Goal: Task Accomplishment & Management: Manage account settings

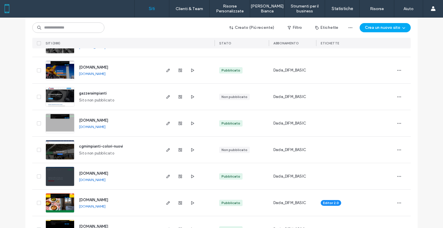
scroll to position [231, 0]
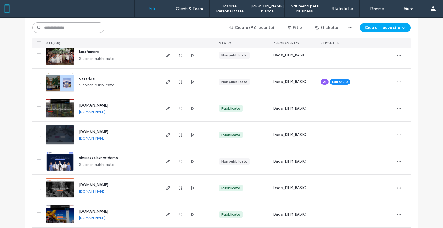
click at [75, 28] on input at bounding box center [68, 28] width 72 height 10
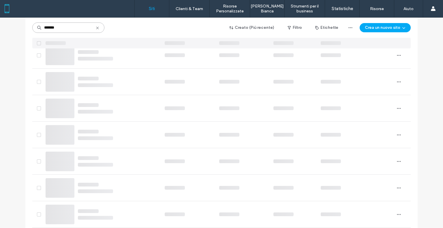
scroll to position [0, 0]
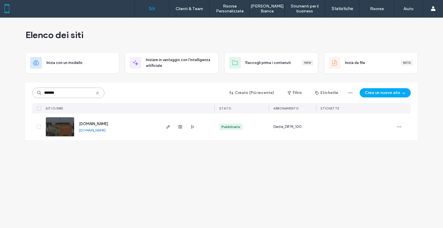
type input "*******"
click at [108, 122] on span "www.pastificiopressenda.it" at bounding box center [93, 124] width 29 height 4
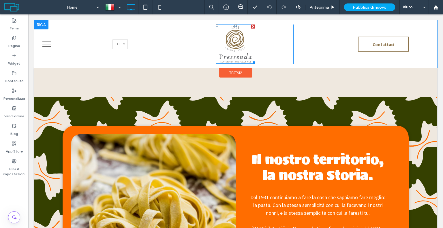
click at [232, 58] on img at bounding box center [235, 44] width 39 height 39
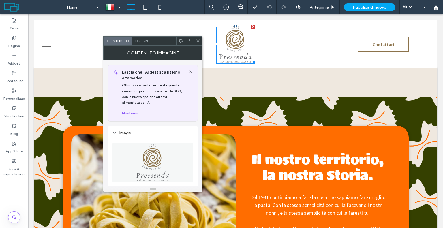
drag, startPoint x: 197, startPoint y: 40, endPoint x: 191, endPoint y: 48, distance: 10.5
click at [197, 40] on use at bounding box center [198, 41] width 3 height 3
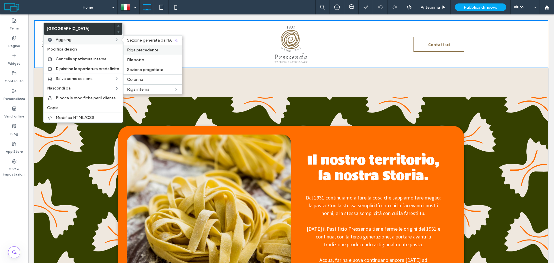
click at [143, 48] on span "Riga precedente" at bounding box center [142, 50] width 31 height 5
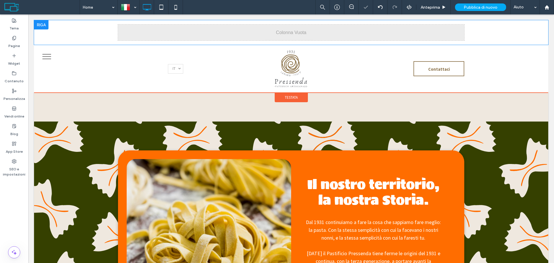
click at [58, 36] on div "Click To Paste Click To Paste" at bounding box center [291, 32] width 514 height 25
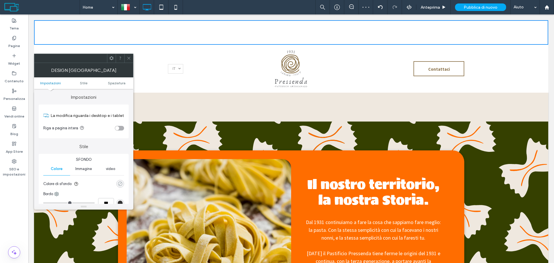
click at [120, 182] on div "rgba(0, 0, 0, 0)" at bounding box center [120, 183] width 5 height 5
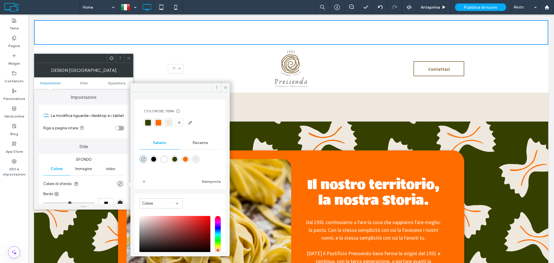
click at [150, 123] on div at bounding box center [148, 123] width 6 height 6
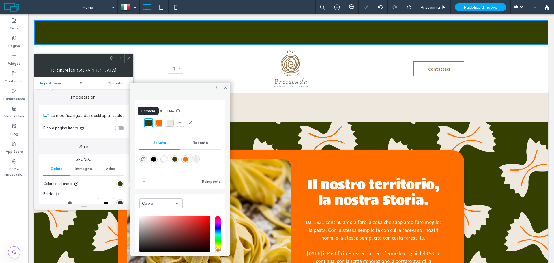
click at [148, 123] on div at bounding box center [148, 123] width 7 height 7
drag, startPoint x: 128, startPoint y: 58, endPoint x: 144, endPoint y: 51, distance: 17.1
click at [128, 58] on use at bounding box center [128, 58] width 3 height 3
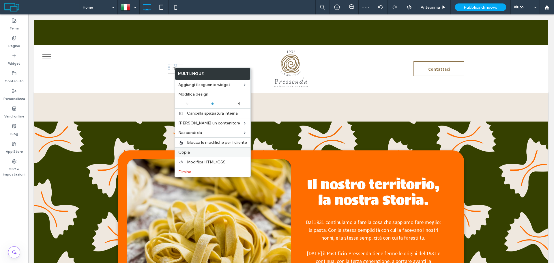
click at [189, 152] on span "Copia" at bounding box center [184, 152] width 12 height 5
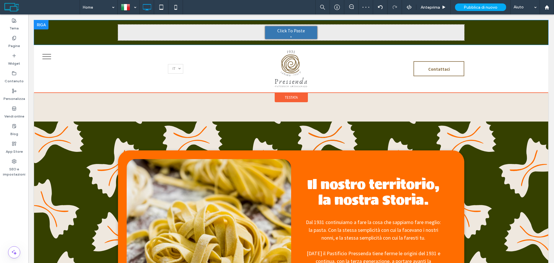
click at [283, 33] on span "Click To Paste" at bounding box center [291, 31] width 28 height 6
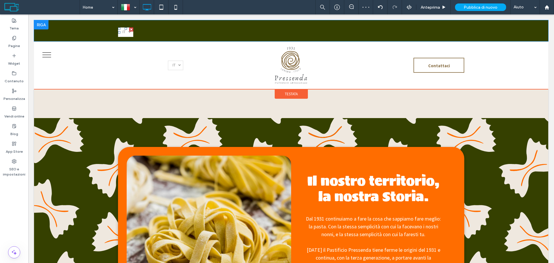
click at [126, 33] on link "Italiano it" at bounding box center [125, 32] width 15 height 10
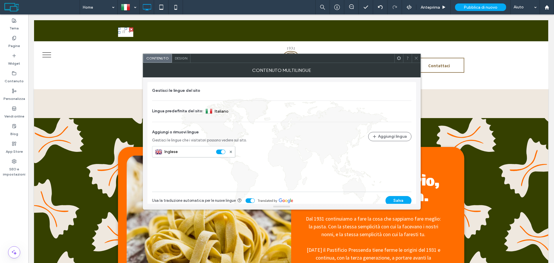
click at [182, 59] on span "Design" at bounding box center [181, 58] width 12 height 4
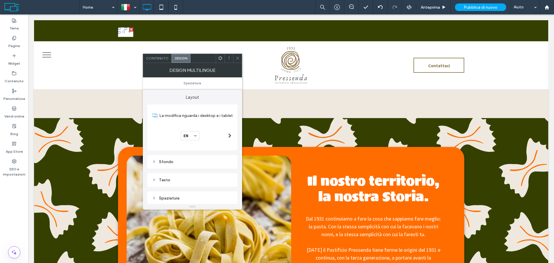
click at [228, 134] on span at bounding box center [229, 135] width 3 height 5
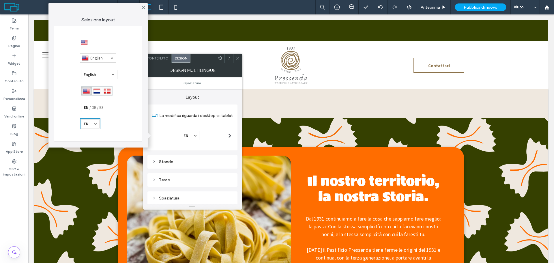
click at [94, 109] on div at bounding box center [93, 107] width 25 height 9
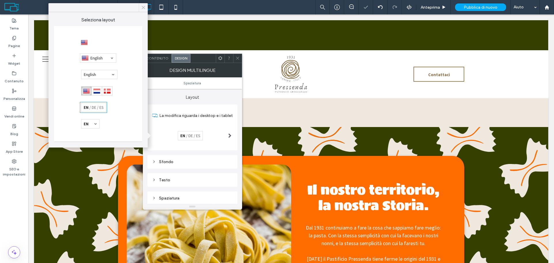
drag, startPoint x: 145, startPoint y: 7, endPoint x: 157, endPoint y: 11, distance: 12.4
click at [145, 7] on icon at bounding box center [143, 7] width 5 height 5
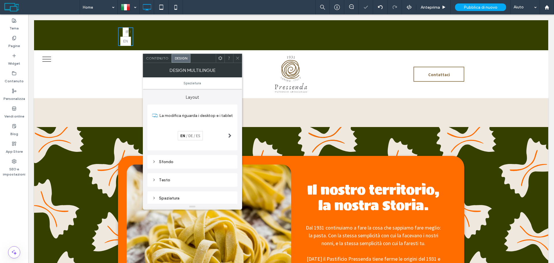
click at [239, 58] on icon at bounding box center [238, 58] width 4 height 4
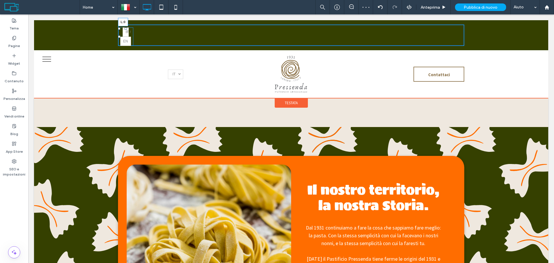
drag, startPoint x: 117, startPoint y: 36, endPoint x: 65, endPoint y: 34, distance: 52.3
click at [65, 34] on div "Click To Paste Click To Paste Italiano it English en L:0" at bounding box center [291, 35] width 514 height 30
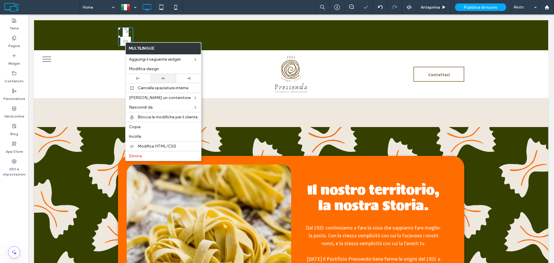
click at [168, 77] on div at bounding box center [163, 79] width 19 height 4
drag, startPoint x: 266, startPoint y: 36, endPoint x: 276, endPoint y: 35, distance: 10.0
click at [266, 36] on div "Click To Paste Click To Paste Italiano it English en" at bounding box center [291, 35] width 346 height 21
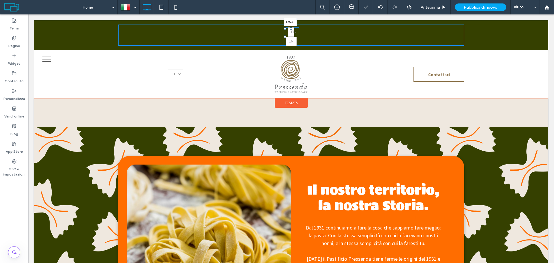
drag, startPoint x: 283, startPoint y: 38, endPoint x: 272, endPoint y: 38, distance: 10.7
click at [284, 38] on div at bounding box center [285, 37] width 2 height 2
drag, startPoint x: 278, startPoint y: 28, endPoint x: 308, endPoint y: 48, distance: 36.3
click at [278, 24] on div "Click To Paste Click To Paste Italiano it English en T:0" at bounding box center [291, 35] width 514 height 30
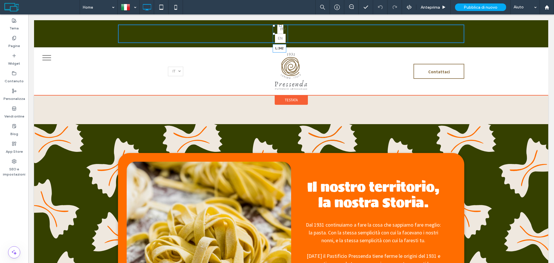
drag, startPoint x: 273, startPoint y: 33, endPoint x: 245, endPoint y: 44, distance: 29.6
click at [273, 29] on div "Italiano it English en L:342" at bounding box center [280, 34] width 15 height 18
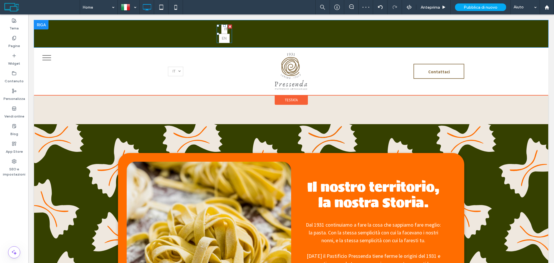
click at [230, 43] on div "Italiano it English en" at bounding box center [224, 34] width 15 height 18
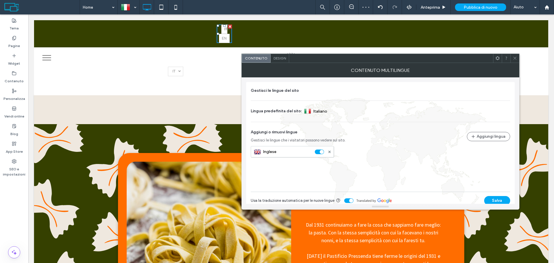
click at [516, 57] on icon at bounding box center [515, 58] width 4 height 4
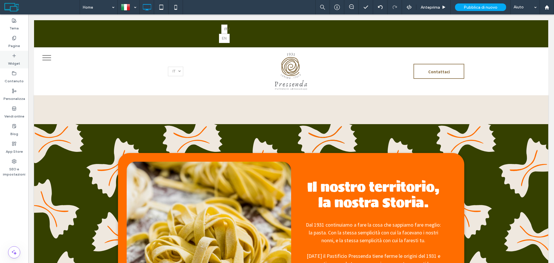
click at [16, 55] on icon at bounding box center [14, 55] width 5 height 5
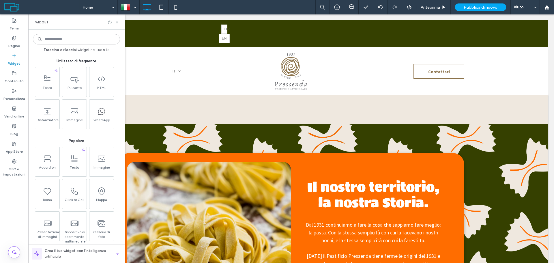
click at [67, 40] on input at bounding box center [76, 39] width 87 height 10
type input "*"
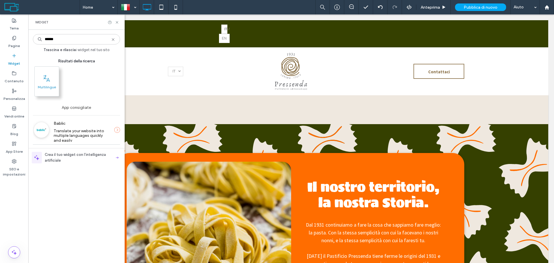
type input "******"
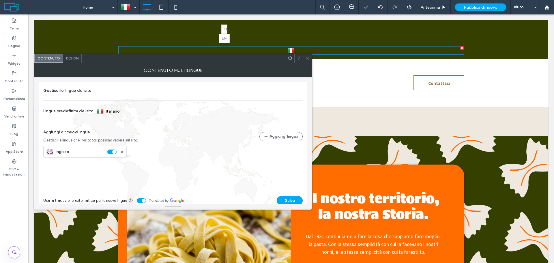
click at [70, 57] on span "Design" at bounding box center [72, 58] width 12 height 4
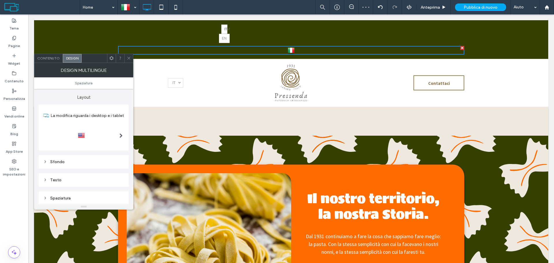
click at [117, 135] on div at bounding box center [121, 136] width 12 height 18
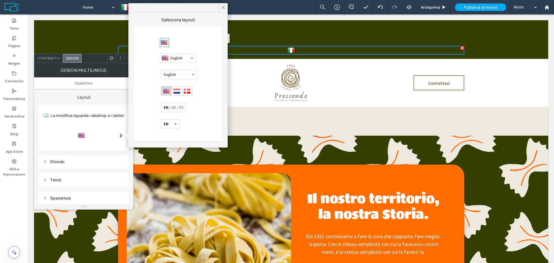
click at [179, 107] on div at bounding box center [173, 107] width 25 height 9
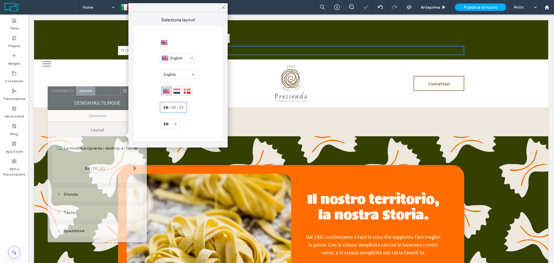
drag, startPoint x: 89, startPoint y: 61, endPoint x: 103, endPoint y: 94, distance: 35.3
click at [103, 94] on div at bounding box center [107, 91] width 25 height 9
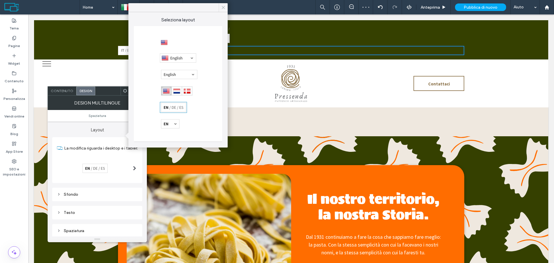
click at [223, 6] on icon at bounding box center [223, 7] width 5 height 5
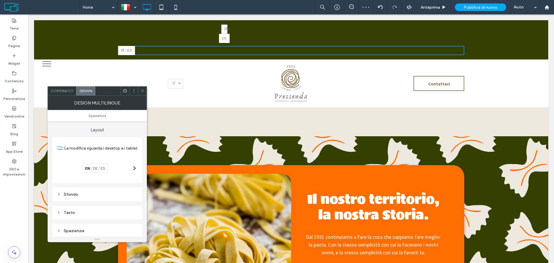
click at [143, 90] on icon at bounding box center [142, 91] width 4 height 4
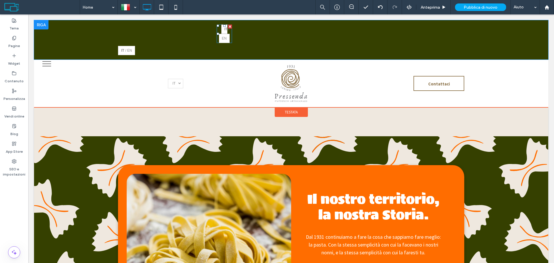
click at [228, 27] on div at bounding box center [230, 27] width 4 height 4
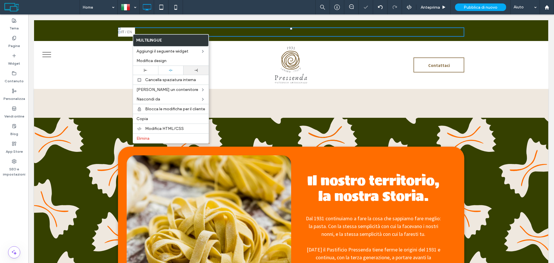
click at [199, 71] on div at bounding box center [195, 70] width 19 height 3
click at [173, 68] on div at bounding box center [170, 70] width 19 height 4
click at [371, 29] on div "Italiano it English en" at bounding box center [291, 31] width 346 height 9
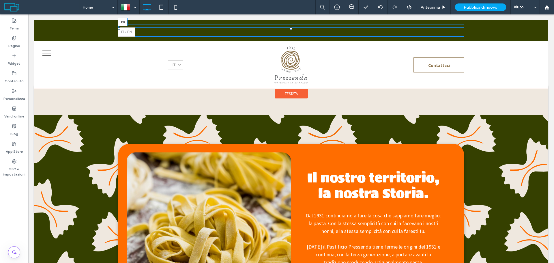
click at [290, 27] on div at bounding box center [291, 28] width 2 height 2
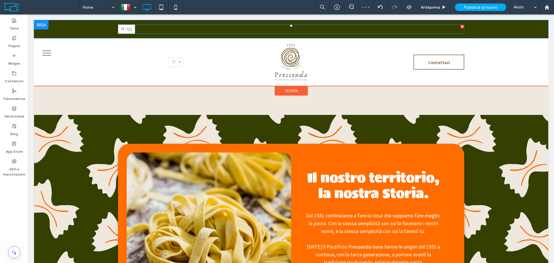
click at [124, 32] on link "English en" at bounding box center [129, 29] width 11 height 9
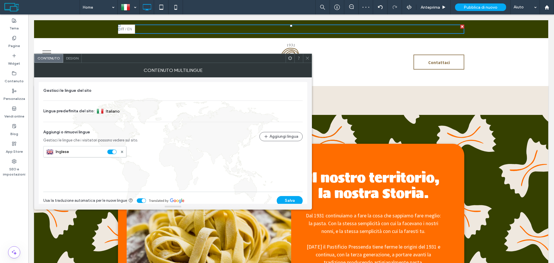
click at [69, 57] on span "Design" at bounding box center [72, 58] width 12 height 4
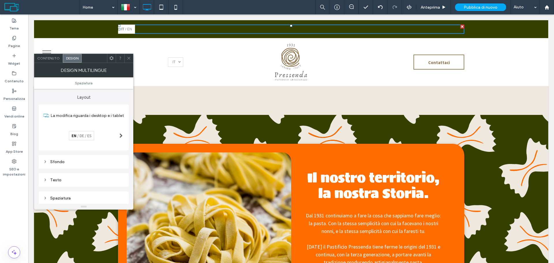
scroll to position [29, 0]
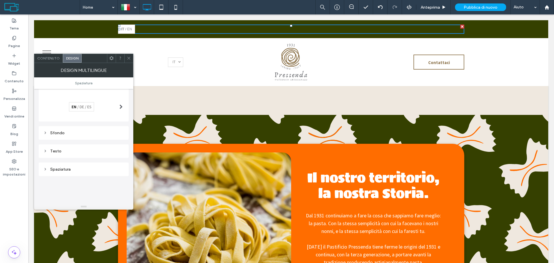
click at [63, 134] on div "Sfondo" at bounding box center [83, 132] width 81 height 5
click at [121, 143] on div "rgb(255, 255, 255)" at bounding box center [120, 143] width 5 height 5
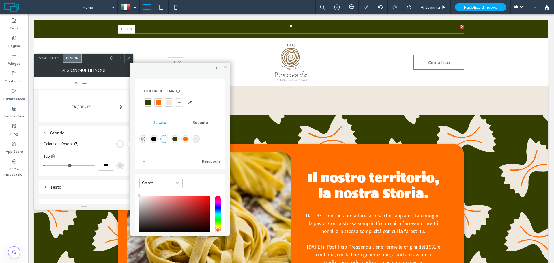
click at [150, 101] on div at bounding box center [148, 103] width 6 height 6
click at [122, 165] on div "rgb(218, 218, 218)" at bounding box center [120, 165] width 5 height 5
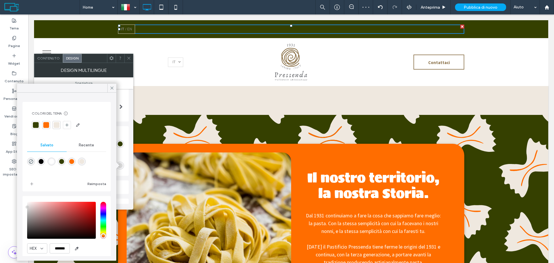
click at [57, 123] on div at bounding box center [57, 125] width 6 height 6
click at [110, 86] on icon at bounding box center [111, 87] width 5 height 5
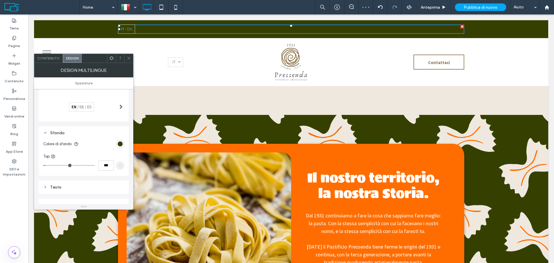
scroll to position [58, 0]
click at [95, 155] on div "Testo" at bounding box center [83, 158] width 81 height 8
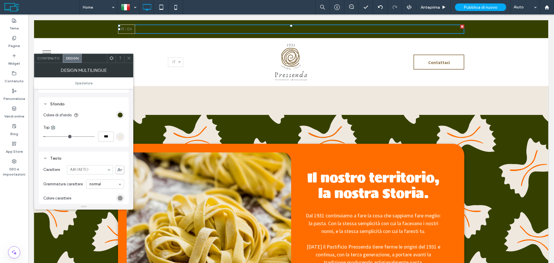
click at [121, 196] on div "rgb(136, 136, 136)" at bounding box center [120, 198] width 5 height 5
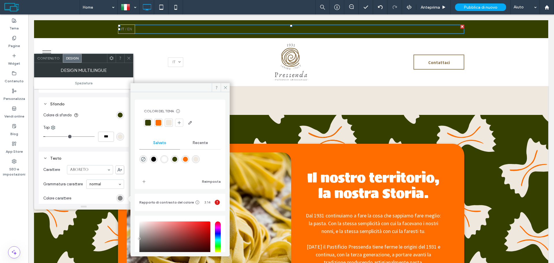
click at [175, 119] on div at bounding box center [180, 122] width 72 height 9
click at [169, 122] on div at bounding box center [169, 123] width 6 height 6
click at [226, 88] on use at bounding box center [225, 87] width 3 height 3
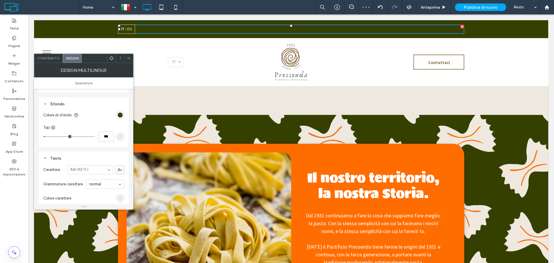
scroll to position [87, 0]
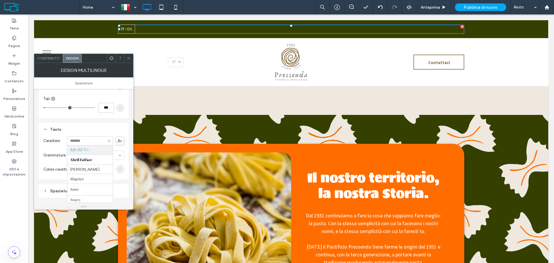
click at [85, 140] on input at bounding box center [88, 141] width 37 height 4
type input "****"
click at [129, 57] on icon at bounding box center [129, 58] width 4 height 4
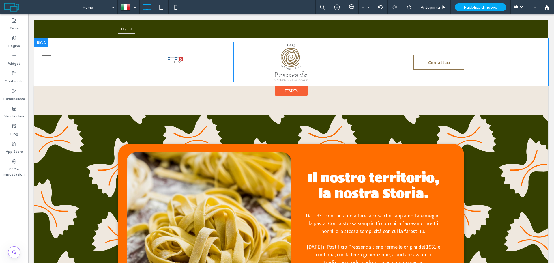
click at [179, 59] on div at bounding box center [181, 59] width 4 height 4
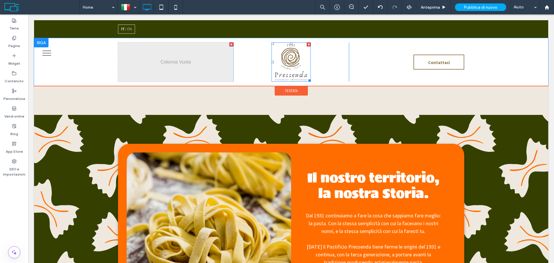
click at [307, 44] on div at bounding box center [309, 44] width 4 height 4
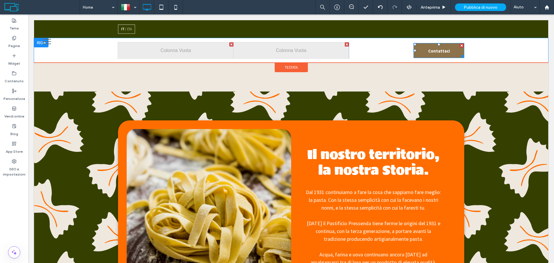
click at [460, 45] on div at bounding box center [462, 46] width 4 height 4
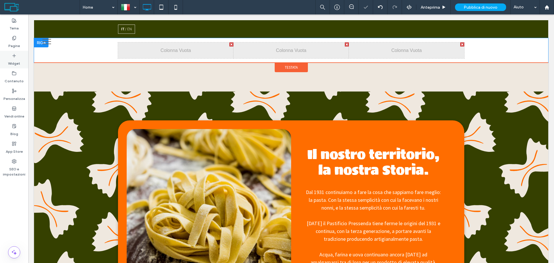
click at [19, 58] on div "Widget" at bounding box center [14, 60] width 28 height 18
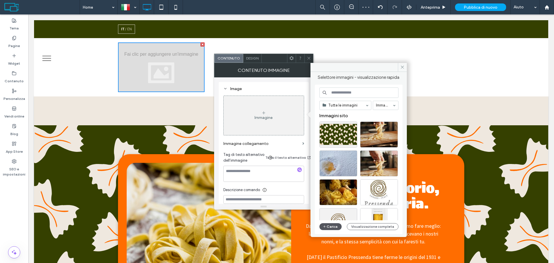
click at [333, 228] on button "Carica" at bounding box center [331, 226] width 23 height 7
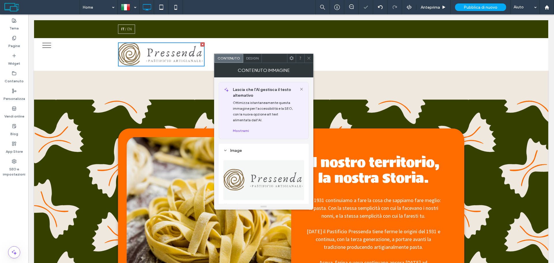
click at [309, 56] on span at bounding box center [309, 58] width 4 height 9
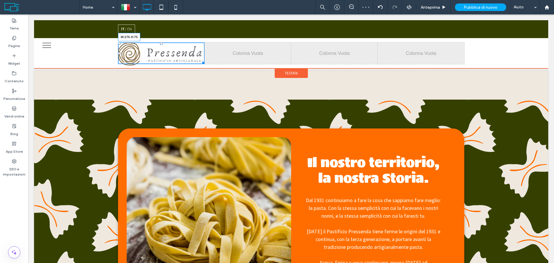
drag, startPoint x: 199, startPoint y: 64, endPoint x: 203, endPoint y: 72, distance: 8.3
click at [200, 62] on div at bounding box center [202, 62] width 4 height 4
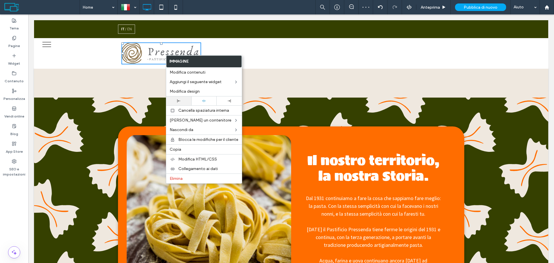
click at [181, 102] on div at bounding box center [178, 100] width 19 height 3
click at [136, 83] on div "Click To Paste" at bounding box center [291, 83] width 346 height 29
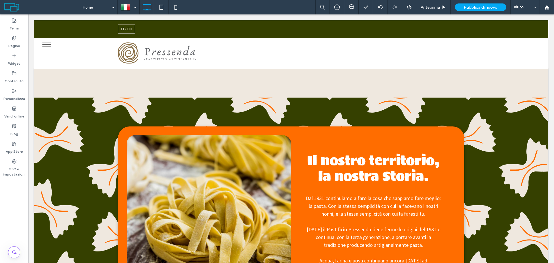
click at [287, 44] on div at bounding box center [289, 44] width 4 height 4
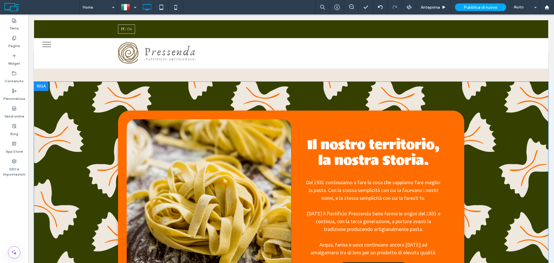
scroll to position [0, 0]
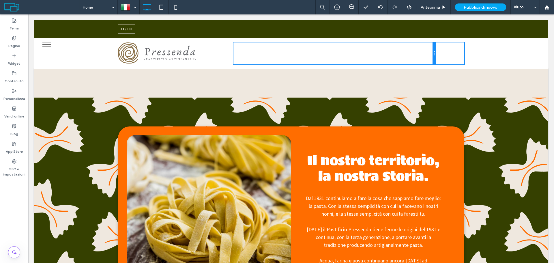
drag, startPoint x: 347, startPoint y: 56, endPoint x: 452, endPoint y: 66, distance: 105.5
click at [423, 51] on div "Click To Paste" at bounding box center [335, 53] width 202 height 22
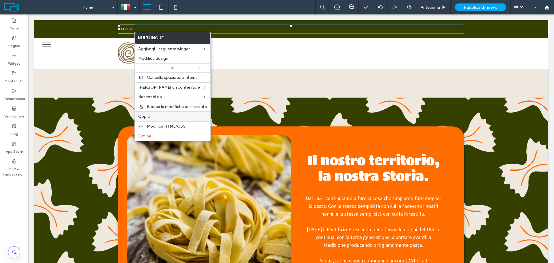
drag, startPoint x: 153, startPoint y: 116, endPoint x: 312, endPoint y: 97, distance: 159.6
click at [154, 116] on label "Copia" at bounding box center [172, 116] width 69 height 5
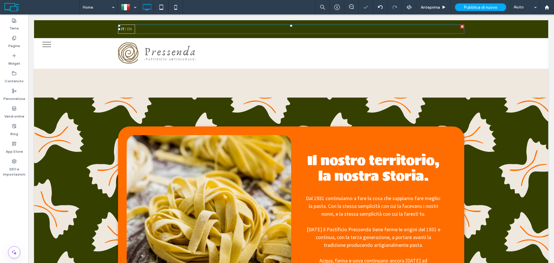
click at [445, 53] on span "Click To Paste" at bounding box center [450, 52] width 20 height 12
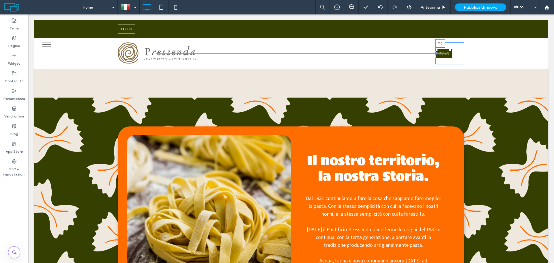
click at [449, 49] on div "Italiano it English en T:0" at bounding box center [450, 53] width 29 height 9
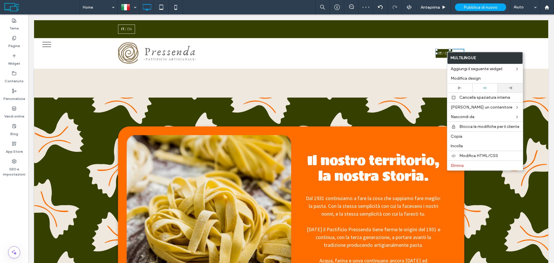
click at [510, 88] on use at bounding box center [510, 87] width 3 height 3
click at [437, 65] on div "Click To Paste Click To Paste Click To Paste Click To Paste Italiano it English…" at bounding box center [291, 53] width 514 height 31
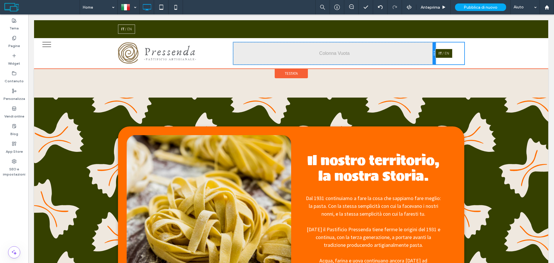
drag, startPoint x: 432, startPoint y: 61, endPoint x: 531, endPoint y: 79, distance: 100.4
click at [502, 64] on div "Click To Paste Click To Paste Click To Paste Click To Paste Italiano it English…" at bounding box center [291, 53] width 514 height 31
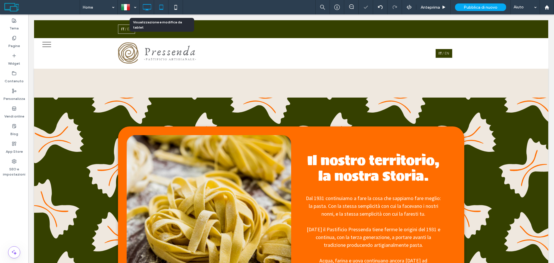
click at [163, 8] on icon at bounding box center [162, 7] width 12 height 12
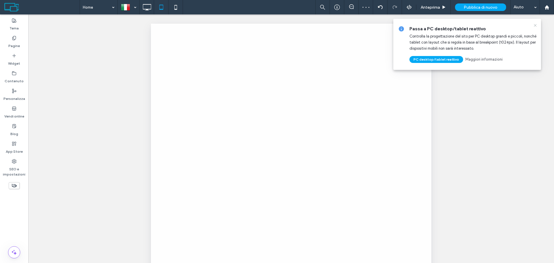
click at [536, 26] on icon at bounding box center [535, 25] width 5 height 5
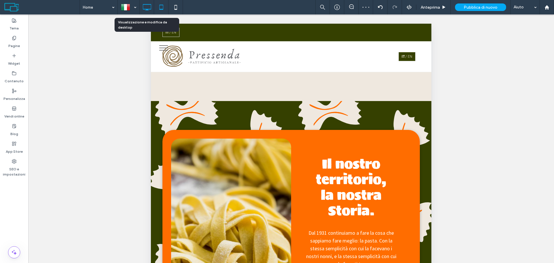
click at [151, 8] on use at bounding box center [147, 7] width 8 height 6
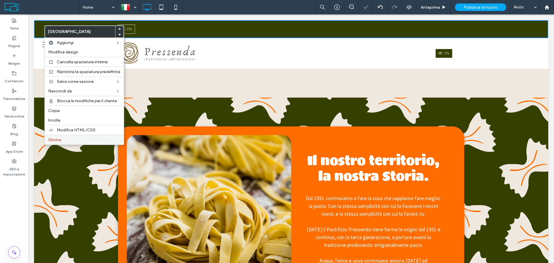
click at [77, 142] on label "Elimina" at bounding box center [84, 139] width 72 height 5
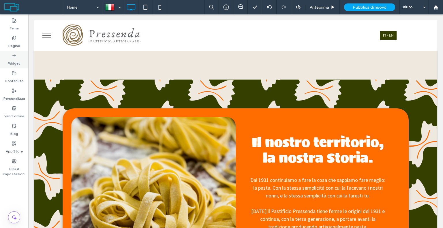
click at [17, 60] on label "Widget" at bounding box center [14, 62] width 12 height 8
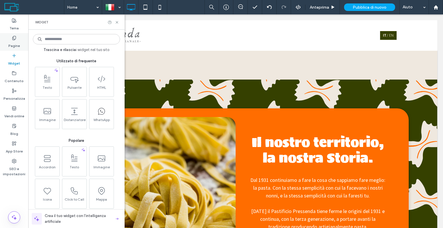
click at [13, 39] on use at bounding box center [13, 38] width 3 height 4
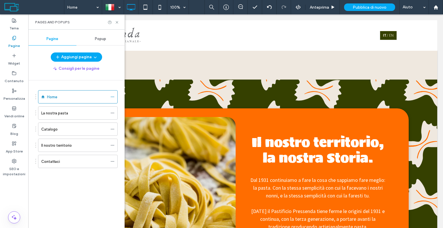
click at [18, 12] on span at bounding box center [34, 7] width 60 height 12
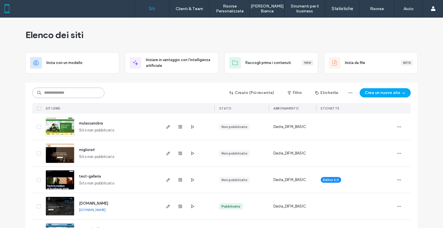
click at [65, 90] on input at bounding box center [68, 93] width 72 height 10
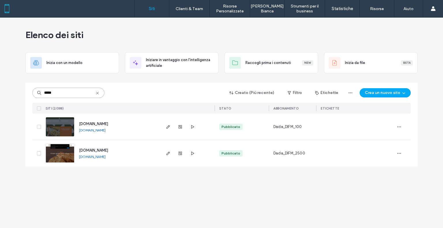
type input "*****"
click at [108, 123] on span "www.pastificiopressenda.it" at bounding box center [93, 124] width 29 height 4
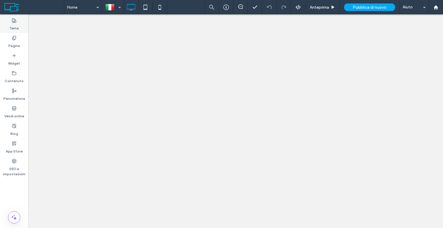
click at [19, 23] on div "Tema" at bounding box center [14, 25] width 28 height 18
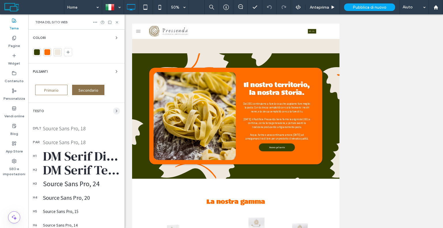
click at [116, 109] on span "button" at bounding box center [116, 111] width 7 height 7
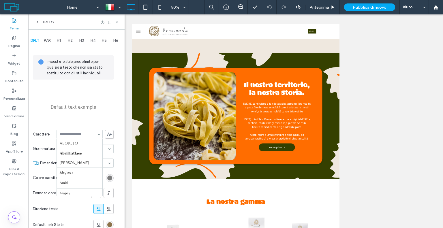
scroll to position [627, 0]
click at [89, 134] on input at bounding box center [78, 135] width 37 height 4
click at [112, 135] on span at bounding box center [109, 134] width 9 height 9
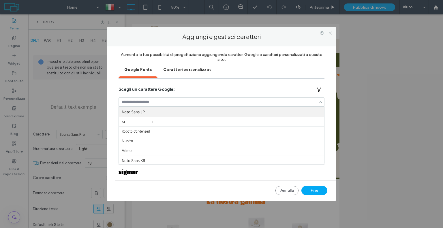
click at [158, 100] on input at bounding box center [220, 102] width 197 height 4
type input "***"
click at [173, 70] on div "Caratteri personalizzati" at bounding box center [188, 69] width 61 height 14
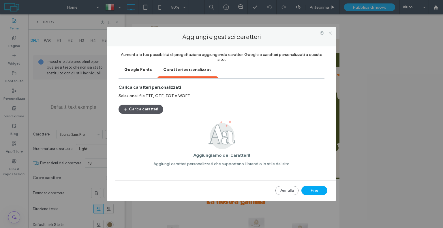
click at [141, 107] on button "Carica caratteri" at bounding box center [141, 109] width 45 height 9
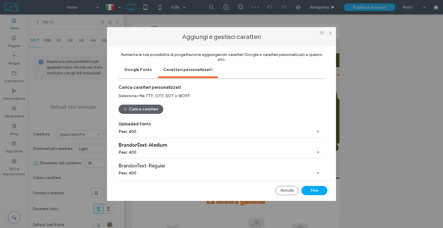
scroll to position [33, 0]
click at [316, 186] on button "Fine" at bounding box center [315, 190] width 26 height 9
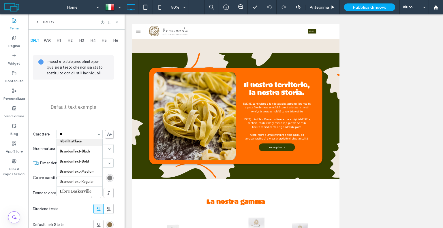
scroll to position [1, 0]
type input "***"
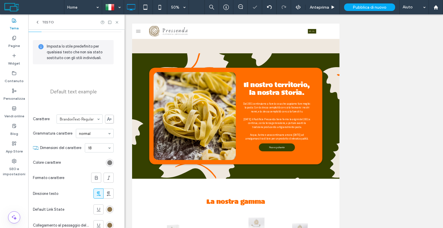
scroll to position [29, 0]
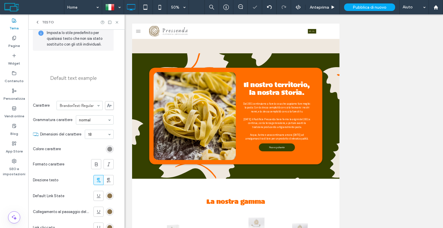
click at [111, 148] on div "rgb(126, 126, 126)" at bounding box center [109, 149] width 5 height 5
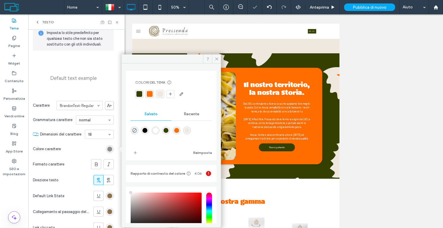
type input "****"
click at [147, 131] on div "rgba(0,0,0,1)" at bounding box center [145, 130] width 5 height 5
type input "*******"
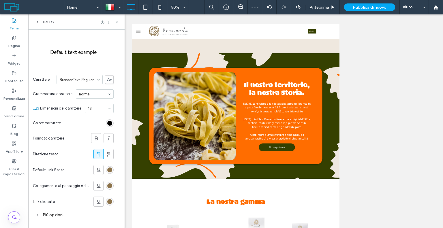
scroll to position [58, 0]
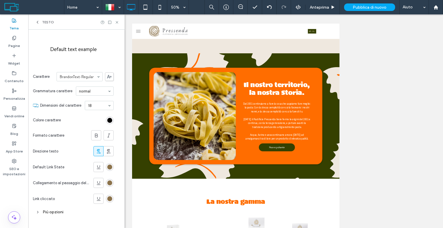
click at [107, 167] on div "rgb(140, 115, 75)" at bounding box center [110, 167] width 8 height 8
click at [111, 167] on div "rgb(140, 115, 75)" at bounding box center [109, 167] width 5 height 5
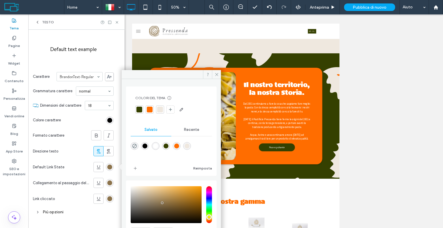
click at [148, 106] on div at bounding box center [150, 110] width 8 height 8
click at [111, 183] on div "rgb(140, 115, 75)" at bounding box center [109, 183] width 5 height 5
click at [151, 110] on div at bounding box center [150, 110] width 6 height 6
click at [108, 197] on div "rgb(140, 115, 75)" at bounding box center [109, 199] width 5 height 5
drag, startPoint x: 151, startPoint y: 113, endPoint x: 144, endPoint y: 112, distance: 6.4
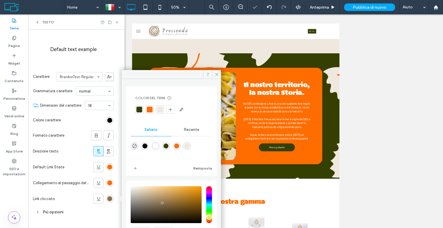
click at [149, 111] on div at bounding box center [150, 110] width 8 height 8
drag, startPoint x: 99, startPoint y: 196, endPoint x: 98, endPoint y: 182, distance: 14.5
click at [99, 196] on icon at bounding box center [99, 199] width 6 height 6
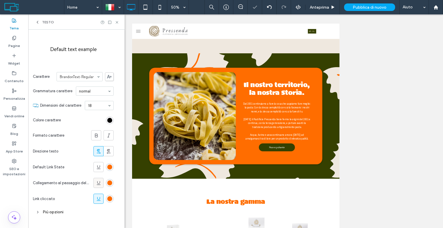
click at [99, 180] on icon at bounding box center [99, 183] width 6 height 6
click at [53, 212] on div "Più opzioni" at bounding box center [73, 212] width 81 height 8
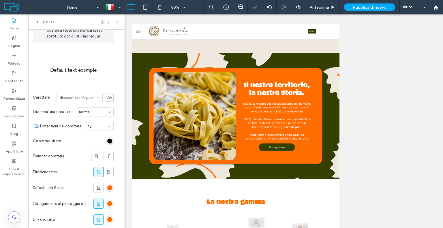
scroll to position [0, 0]
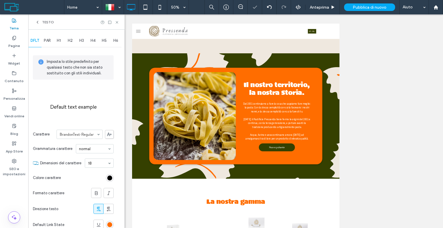
click at [44, 45] on div "PAR" at bounding box center [48, 40] width 12 height 13
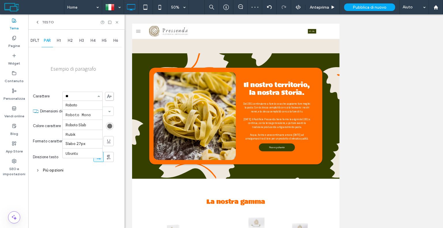
scroll to position [16, 0]
type input "***"
click at [109, 124] on div "rgb(109, 109, 109)" at bounding box center [109, 126] width 5 height 5
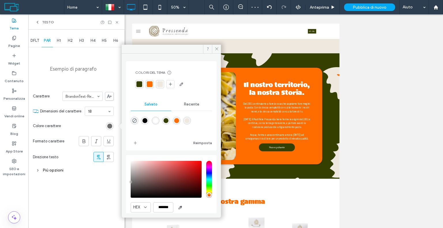
click at [140, 85] on div at bounding box center [140, 84] width 6 height 6
click at [217, 48] on icon at bounding box center [217, 49] width 4 height 4
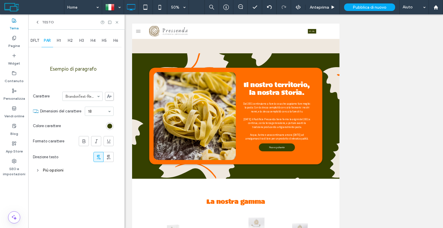
click at [51, 169] on div "Più opzioni" at bounding box center [73, 171] width 81 height 8
click at [77, 194] on div "Single" at bounding box center [85, 198] width 55 height 9
click at [77, 195] on div "Single" at bounding box center [85, 198] width 55 height 9
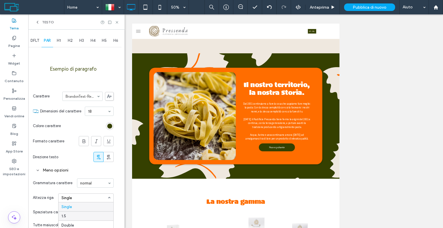
click at [67, 212] on div "1.5" at bounding box center [86, 216] width 55 height 9
click at [59, 40] on span "H1" at bounding box center [59, 40] width 4 height 5
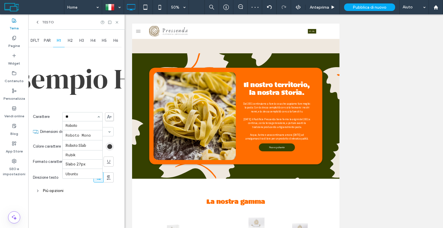
scroll to position [16, 0]
type input "***"
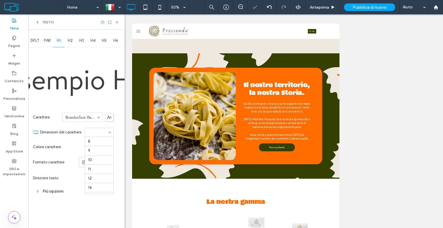
scroll to position [94, 0]
click at [98, 135] on div at bounding box center [99, 132] width 28 height 9
type input "**"
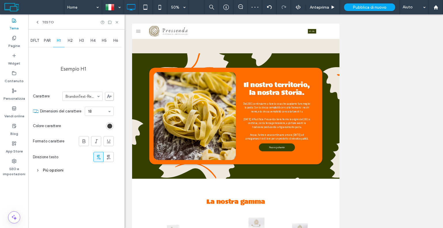
click at [113, 124] on div "rgb(61, 61, 61)" at bounding box center [110, 126] width 8 height 8
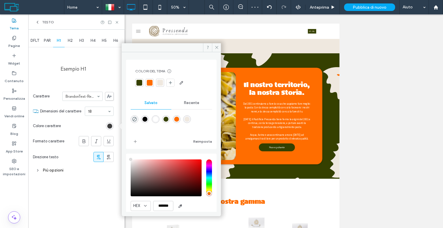
type input "****"
click at [141, 82] on div at bounding box center [140, 83] width 6 height 6
click at [214, 46] on span at bounding box center [216, 47] width 9 height 9
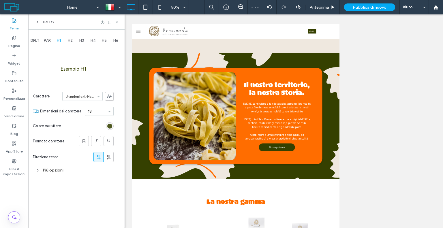
click at [110, 125] on div "rgba(53, 64, 0, 1)" at bounding box center [109, 126] width 5 height 5
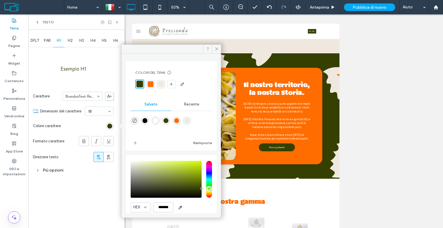
click at [94, 42] on span "H4" at bounding box center [93, 40] width 5 height 5
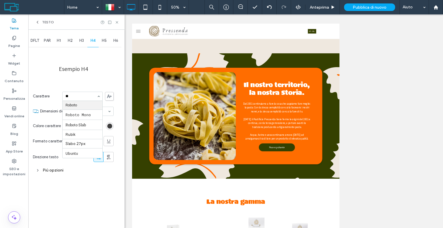
scroll to position [16, 0]
type input "***"
click at [110, 125] on div "rgb(61, 61, 61)" at bounding box center [109, 126] width 5 height 5
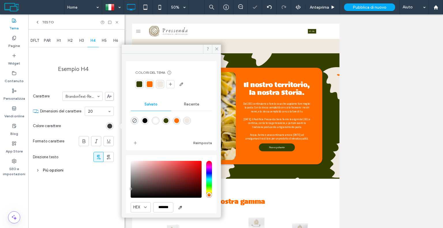
click at [140, 83] on div at bounding box center [140, 84] width 6 height 6
type input "**"
click at [149, 119] on div "rgba(0,0,0,1)" at bounding box center [145, 121] width 8 height 8
type input "*******"
type input "**"
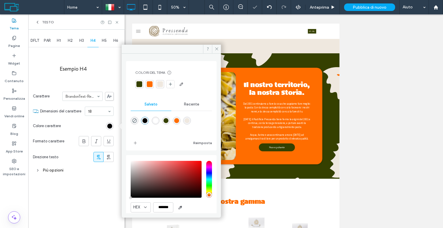
click at [59, 168] on div "Più opzioni" at bounding box center [73, 171] width 81 height 8
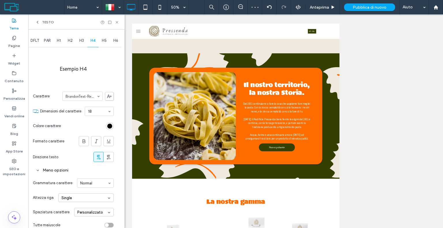
click at [72, 199] on div "Single" at bounding box center [85, 198] width 55 height 9
click at [71, 213] on div "1.5" at bounding box center [86, 216] width 55 height 9
click at [107, 43] on div "H5" at bounding box center [105, 40] width 12 height 13
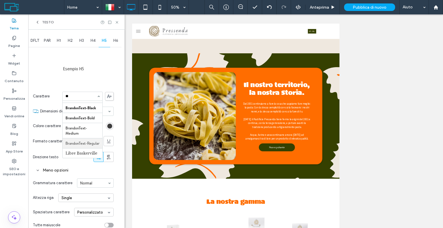
scroll to position [16, 0]
type input "***"
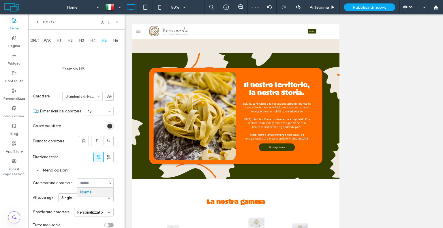
click at [72, 201] on div "Single" at bounding box center [85, 198] width 55 height 9
click at [68, 216] on div "1.5" at bounding box center [86, 216] width 55 height 9
click at [90, 112] on input at bounding box center [98, 111] width 20 height 4
type input "**"
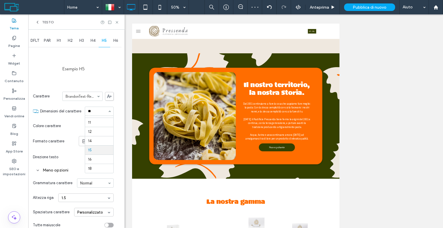
scroll to position [0, 0]
click at [115, 44] on div "H6" at bounding box center [116, 40] width 12 height 13
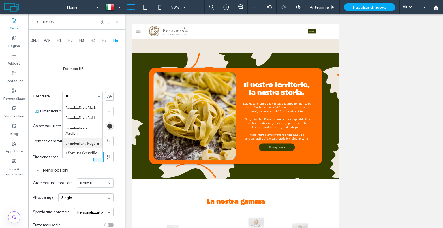
scroll to position [16, 0]
type input "***"
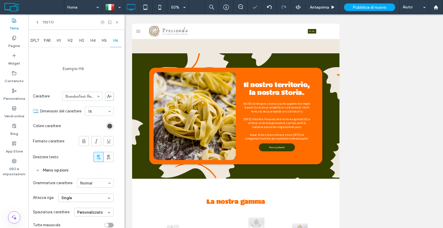
click at [111, 124] on div "rgb(61, 61, 61)" at bounding box center [109, 126] width 5 height 5
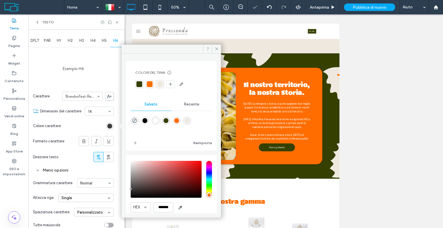
click at [141, 85] on div at bounding box center [140, 84] width 6 height 6
type input "**"
click at [116, 20] on icon at bounding box center [117, 22] width 4 height 4
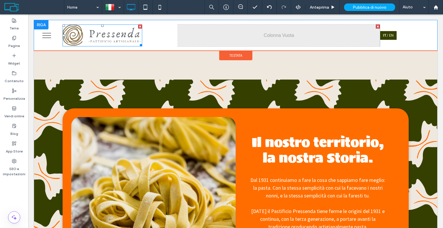
click at [102, 32] on img at bounding box center [103, 36] width 80 height 22
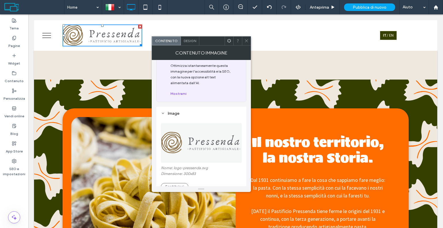
scroll to position [58, 0]
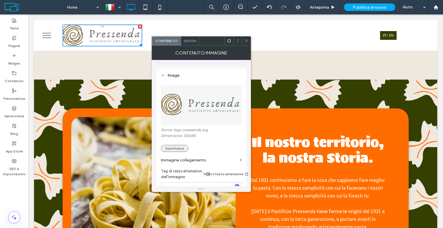
click at [178, 149] on button "Sostituisci" at bounding box center [174, 148] width 27 height 7
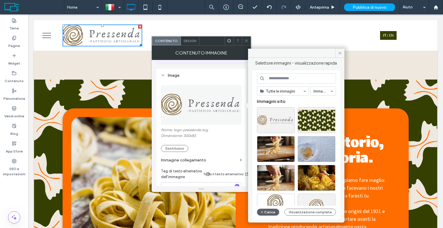
click at [207, 164] on label "Immagine collegamento" at bounding box center [199, 160] width 77 height 11
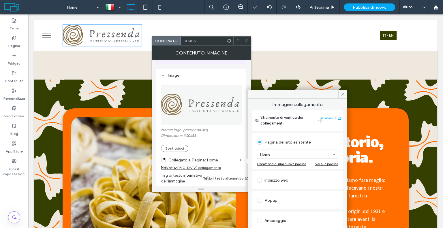
click at [247, 40] on use at bounding box center [246, 41] width 3 height 3
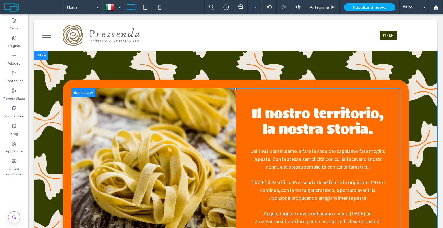
scroll to position [0, 0]
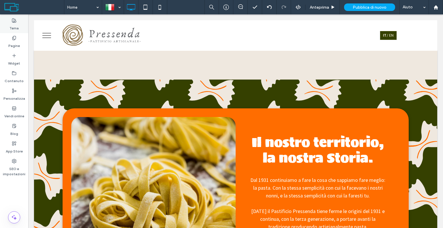
click at [11, 18] on div "Tema" at bounding box center [14, 25] width 28 height 18
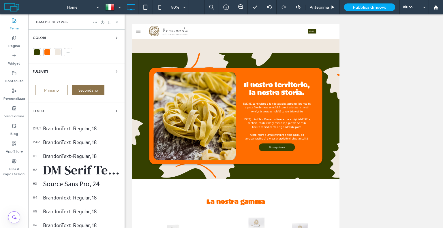
click at [65, 170] on div "DM Serif Text, 45" at bounding box center [81, 170] width 77 height 18
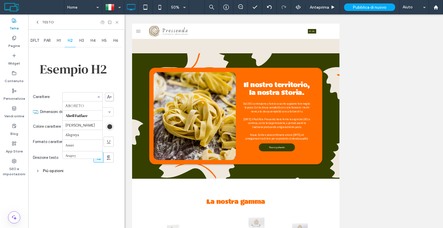
scroll to position [185, 0]
click at [109, 97] on icon at bounding box center [109, 96] width 5 height 3
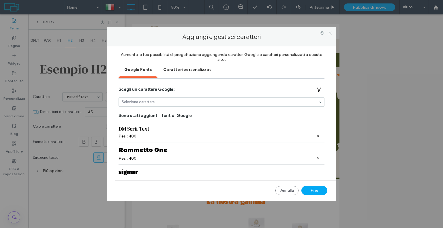
click at [186, 67] on div "Caratteri personalizzati" at bounding box center [188, 69] width 61 height 14
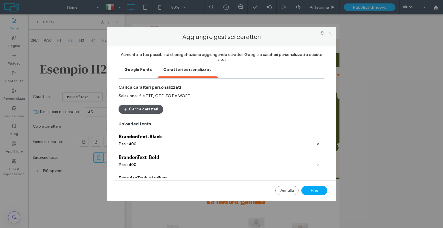
click at [142, 109] on button "Carica caratteri" at bounding box center [141, 109] width 45 height 9
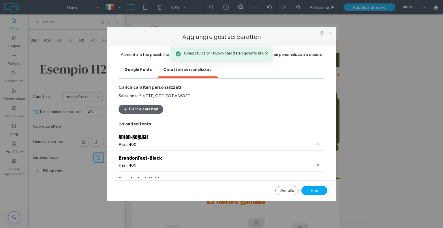
click at [317, 164] on icon at bounding box center [318, 165] width 3 height 3
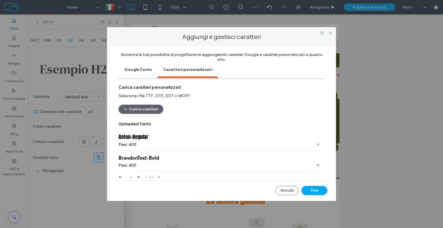
click at [317, 164] on icon at bounding box center [318, 165] width 3 height 3
click at [315, 163] on div "Pesi: 400" at bounding box center [222, 165] width 206 height 5
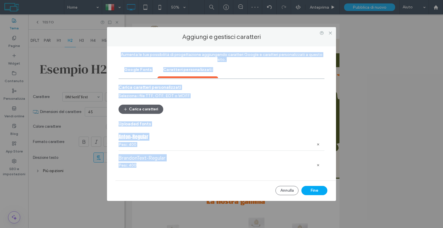
click at [315, 163] on div "Pesi: 400" at bounding box center [222, 165] width 206 height 5
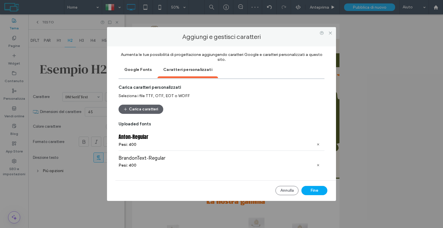
click at [318, 165] on use at bounding box center [319, 166] width 2 height 2
click at [312, 188] on button "Fine" at bounding box center [315, 190] width 26 height 9
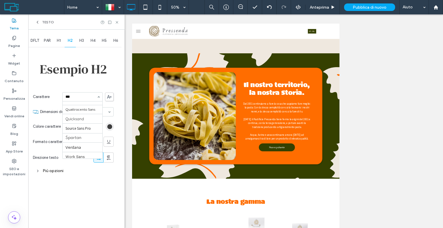
scroll to position [0, 0]
type input "*****"
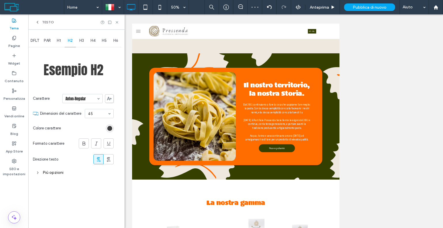
click at [60, 39] on span "H1" at bounding box center [59, 40] width 4 height 5
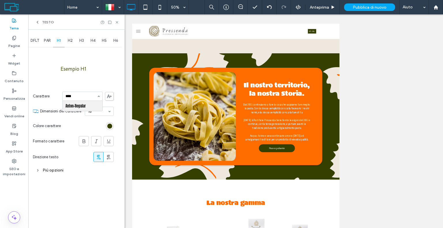
type input "*****"
click at [86, 40] on div "H3" at bounding box center [82, 40] width 12 height 13
click at [94, 41] on span "H4" at bounding box center [93, 40] width 5 height 5
click at [80, 40] on span "H3" at bounding box center [81, 40] width 5 height 5
click at [96, 38] on span "H4" at bounding box center [93, 40] width 5 height 5
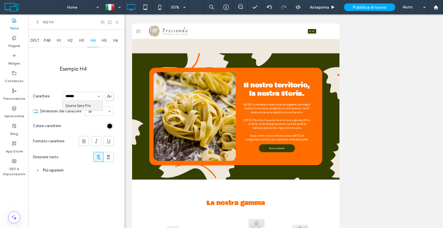
type input "******"
click at [102, 41] on span "H5" at bounding box center [104, 40] width 5 height 5
type input "******"
click at [114, 41] on span "H6" at bounding box center [115, 40] width 5 height 5
type input "******"
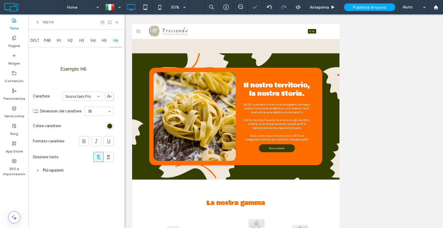
click at [69, 41] on span "H2" at bounding box center [70, 40] width 5 height 5
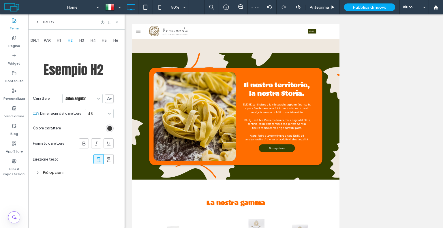
click at [59, 41] on span "H1" at bounding box center [59, 40] width 4 height 5
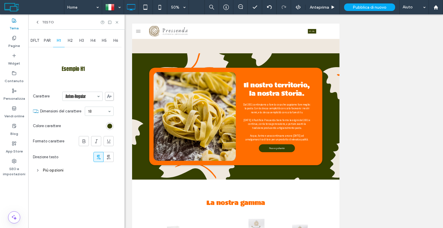
click at [47, 45] on div "PAR" at bounding box center [48, 40] width 12 height 13
click at [31, 39] on span "DFLT" at bounding box center [35, 40] width 9 height 5
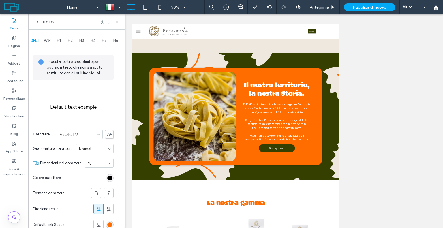
click at [48, 42] on span "PAR" at bounding box center [47, 40] width 7 height 5
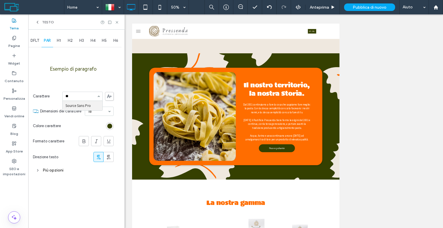
type input "***"
click at [95, 41] on span "H4" at bounding box center [93, 40] width 5 height 5
click at [48, 40] on span "PAR" at bounding box center [47, 40] width 7 height 5
click at [27, 43] on div "Pagine" at bounding box center [14, 42] width 28 height 18
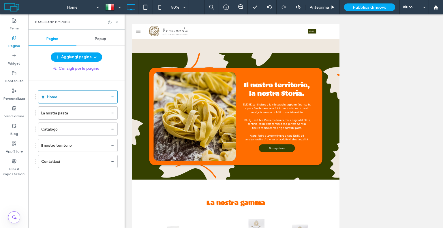
click at [33, 40] on div "Colori Pulsanti Primario Secondario Testo dflt BrandonText-Regular, 18 par Sour…" at bounding box center [76, 129] width 96 height 199
click at [15, 27] on label "Tema" at bounding box center [14, 27] width 9 height 8
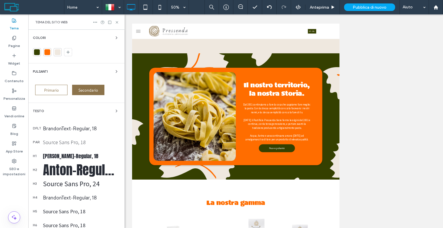
click at [58, 128] on div "BrandonText-Regular, 18" at bounding box center [81, 128] width 77 height 7
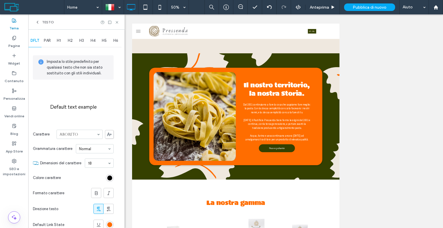
click at [46, 40] on span "PAR" at bounding box center [47, 40] width 7 height 5
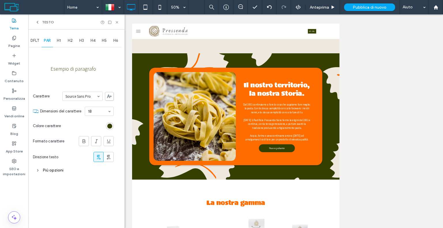
click at [59, 40] on span "H1" at bounding box center [59, 40] width 4 height 5
click at [68, 43] on div "H2" at bounding box center [71, 40] width 12 height 13
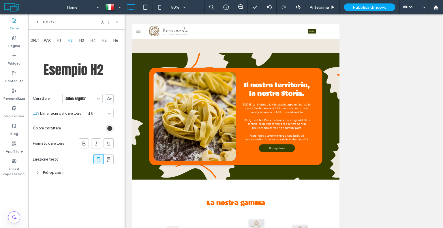
click at [82, 42] on span "H3" at bounding box center [81, 40] width 5 height 5
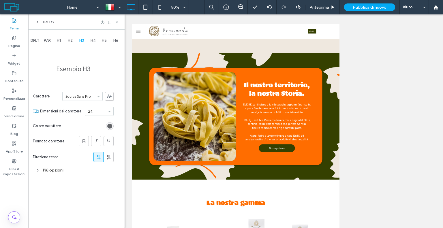
click at [102, 42] on div "H5" at bounding box center [105, 40] width 12 height 13
click at [115, 42] on span "H6" at bounding box center [115, 40] width 5 height 5
click at [38, 41] on span "DFLT" at bounding box center [35, 40] width 9 height 5
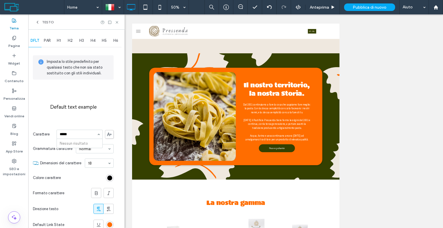
type input "*****"
click at [111, 135] on use at bounding box center [109, 134] width 5 height 3
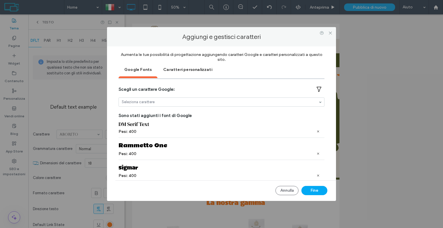
scroll to position [8, 0]
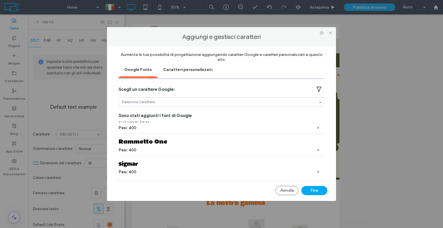
click at [172, 68] on div "Caratteri personalizzati" at bounding box center [188, 69] width 61 height 14
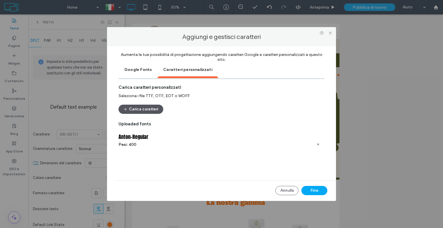
click at [141, 107] on button "Carica caratteri" at bounding box center [141, 109] width 45 height 9
click at [315, 189] on button "Fine" at bounding box center [315, 190] width 26 height 9
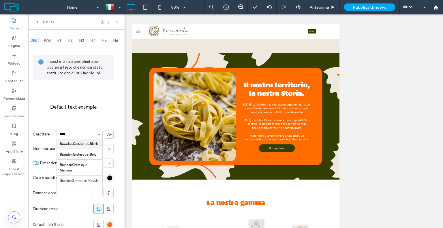
type input "*****"
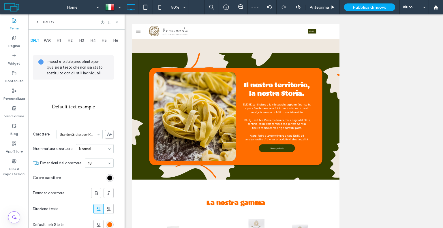
click at [47, 40] on span "PAR" at bounding box center [47, 40] width 7 height 5
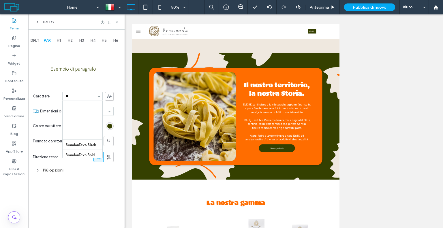
type input "***"
click at [60, 42] on span "H1" at bounding box center [59, 40] width 4 height 5
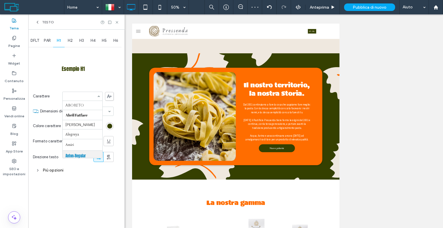
scroll to position [50, 0]
type input "***"
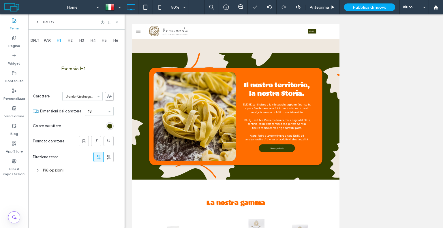
click at [73, 42] on div "H2" at bounding box center [71, 40] width 12 height 13
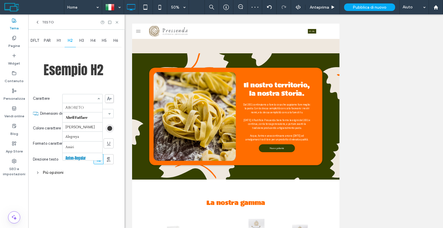
scroll to position [154, 0]
type input "***"
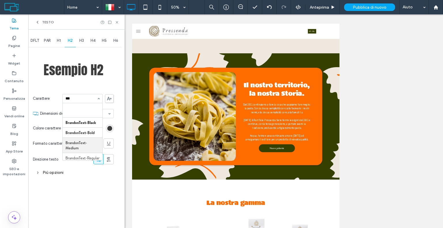
scroll to position [174, 0]
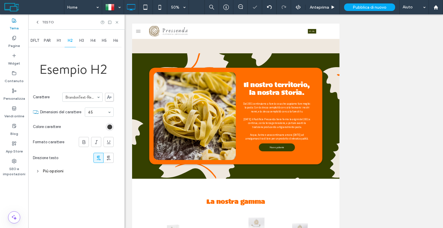
click at [80, 41] on span "H3" at bounding box center [81, 40] width 5 height 5
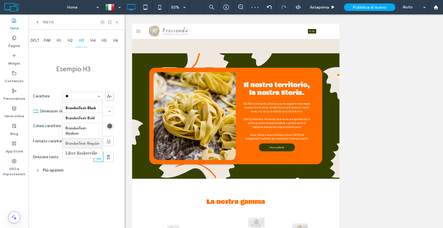
type input "***"
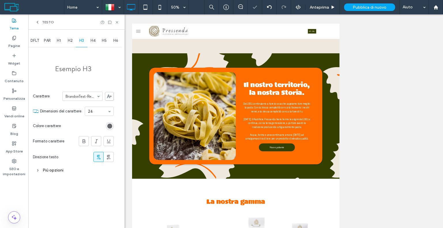
click at [93, 43] on div "H4" at bounding box center [93, 40] width 12 height 13
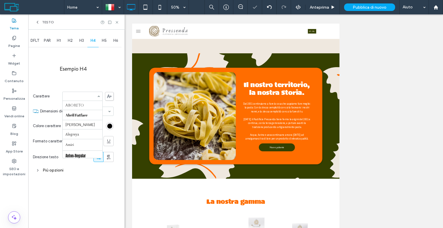
scroll to position [320, 0]
click at [81, 43] on div "H3" at bounding box center [82, 40] width 12 height 13
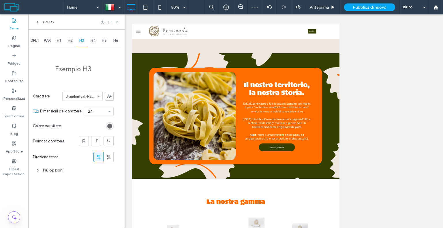
click at [91, 43] on div "H4" at bounding box center [93, 40] width 12 height 13
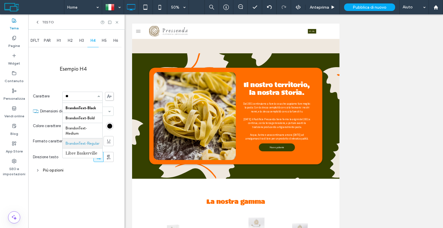
type input "***"
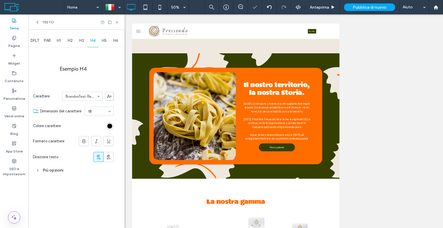
click at [104, 42] on span "H5" at bounding box center [104, 40] width 5 height 5
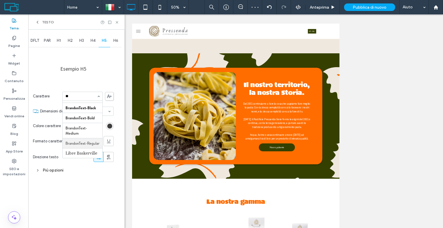
type input "***"
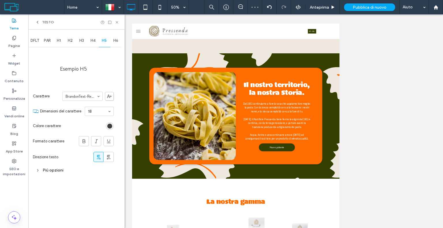
click at [114, 42] on span "H6" at bounding box center [115, 40] width 5 height 5
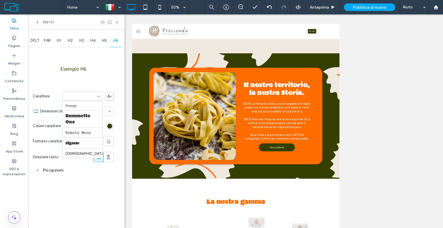
type input "*"
type input "***"
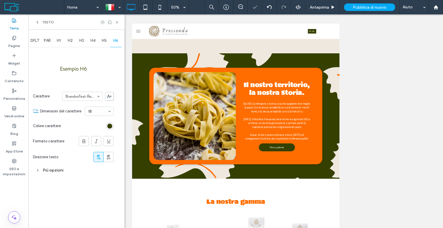
click at [59, 38] on span "H1" at bounding box center [59, 40] width 4 height 5
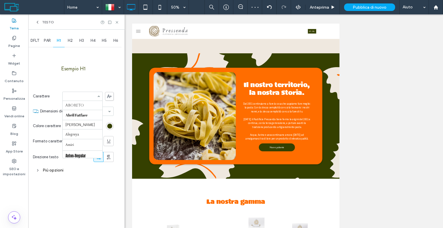
scroll to position [320, 0]
type input "***"
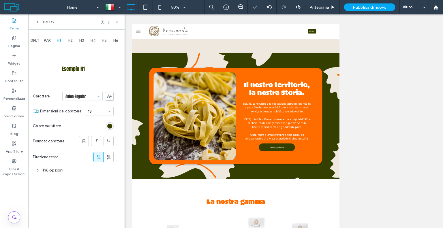
click at [70, 41] on span "H2" at bounding box center [70, 40] width 5 height 5
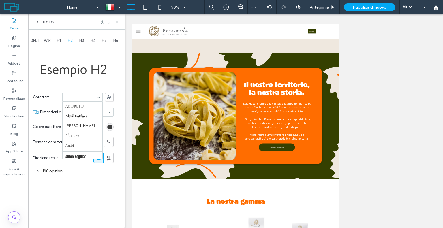
scroll to position [320, 0]
type input "***"
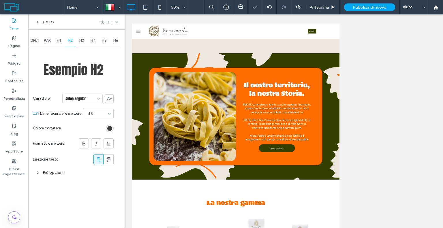
click at [81, 41] on span "H3" at bounding box center [81, 40] width 5 height 5
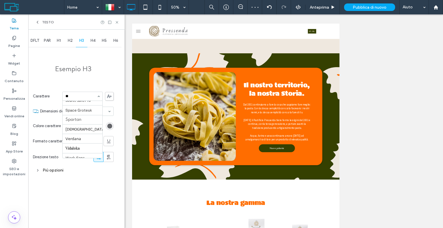
scroll to position [341, 0]
type input "***"
click at [109, 125] on div "rgb(99, 101, 105)" at bounding box center [109, 126] width 5 height 5
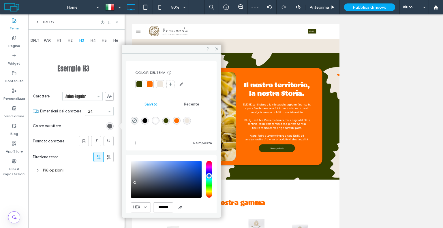
click at [140, 85] on div at bounding box center [140, 84] width 6 height 6
click at [147, 118] on div "rgba(0,0,0,1)" at bounding box center [145, 120] width 5 height 5
type input "*******"
click at [72, 40] on span "H2" at bounding box center [70, 40] width 5 height 5
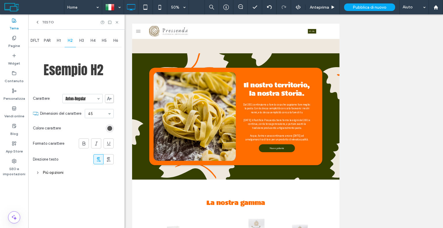
click at [109, 128] on div "rgb(61, 61, 61)" at bounding box center [109, 128] width 5 height 5
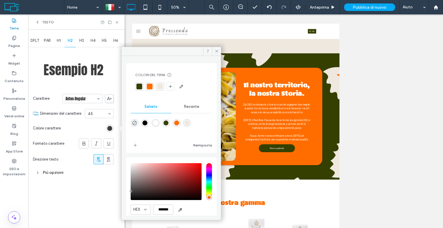
click at [148, 124] on div "rgba(0,0,0,1)" at bounding box center [145, 123] width 5 height 5
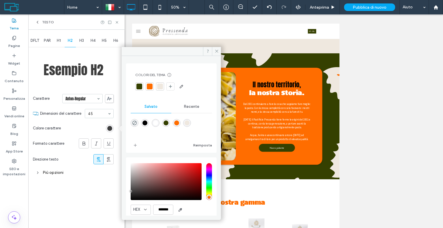
type input "*******"
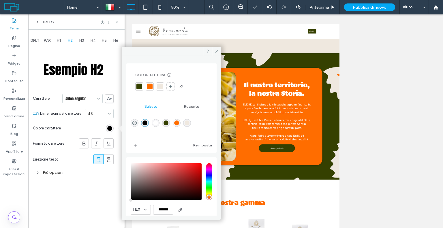
drag, startPoint x: 59, startPoint y: 43, endPoint x: 68, endPoint y: 52, distance: 12.7
click at [59, 43] on div "H1" at bounding box center [59, 40] width 12 height 13
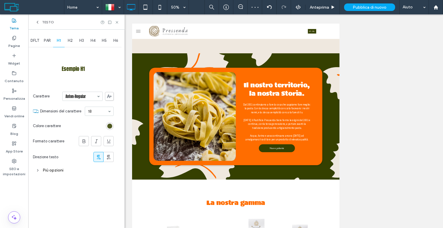
click at [108, 124] on div "rgb(53, 64, 0)" at bounding box center [109, 126] width 5 height 5
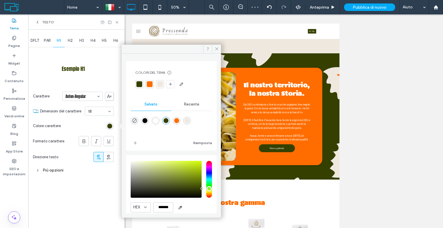
click at [149, 120] on div "rgba(0,0,0,1)" at bounding box center [145, 121] width 8 height 8
type input "*******"
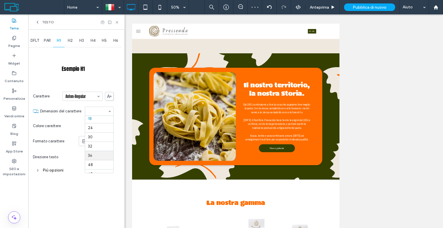
scroll to position [94, 0]
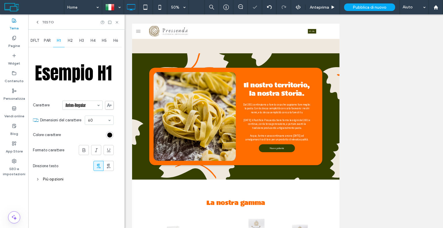
click at [68, 41] on span "H2" at bounding box center [70, 40] width 5 height 5
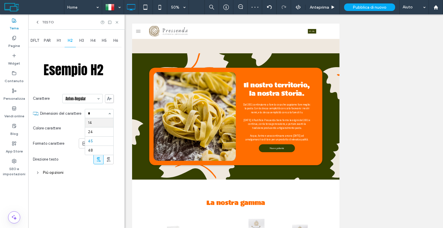
scroll to position [0, 0]
type input "**"
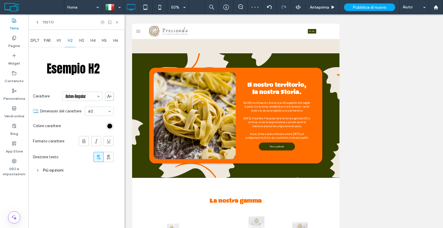
click at [82, 44] on div "H3" at bounding box center [82, 40] width 12 height 13
type input "**"
click at [94, 40] on span "H4" at bounding box center [93, 40] width 5 height 5
click at [107, 40] on div "H5" at bounding box center [105, 40] width 12 height 13
click at [116, 41] on span "H6" at bounding box center [115, 40] width 5 height 5
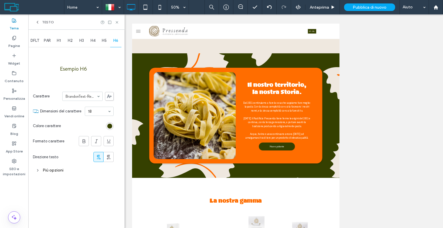
click at [36, 43] on span "DFLT" at bounding box center [35, 40] width 9 height 5
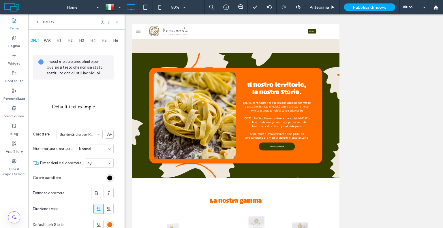
click at [55, 43] on div "H1" at bounding box center [59, 40] width 12 height 13
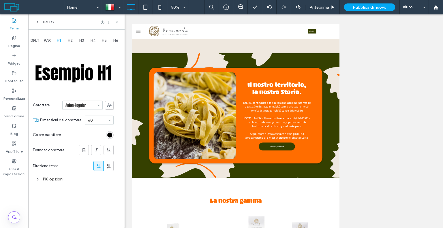
click at [47, 39] on span "PAR" at bounding box center [47, 40] width 7 height 5
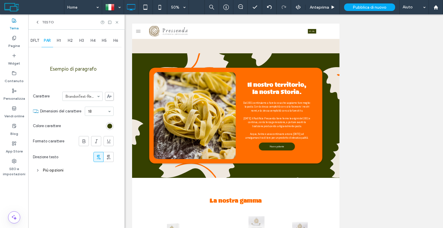
click at [58, 39] on span "H1" at bounding box center [59, 40] width 4 height 5
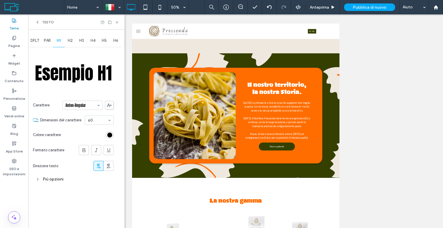
click at [55, 182] on div "Più opzioni" at bounding box center [73, 180] width 81 height 8
click at [109, 134] on div "rgb(0, 0, 0)" at bounding box center [109, 135] width 5 height 5
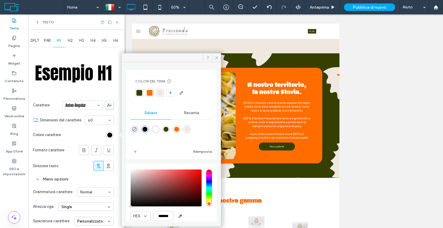
click at [145, 129] on div "rgba(0,0,0,1)" at bounding box center [145, 129] width 5 height 5
click at [34, 38] on div "DFLT" at bounding box center [34, 40] width 13 height 13
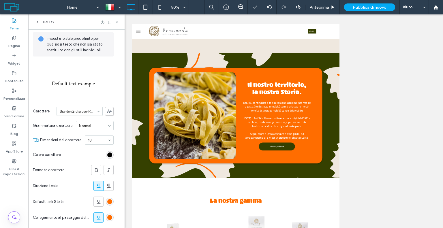
scroll to position [58, 0]
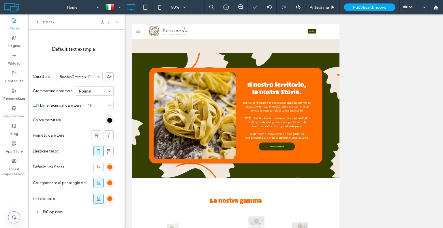
drag, startPoint x: 59, startPoint y: 208, endPoint x: 63, endPoint y: 207, distance: 3.7
click at [60, 208] on div "Più opzioni" at bounding box center [73, 212] width 81 height 8
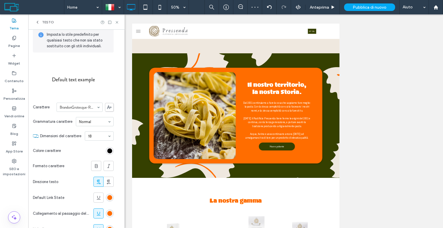
scroll to position [0, 0]
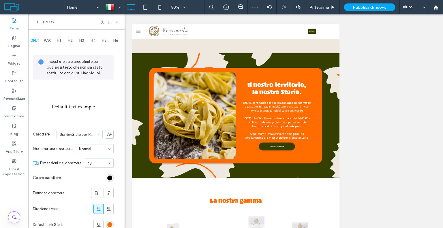
click at [48, 40] on span "PAR" at bounding box center [47, 40] width 7 height 5
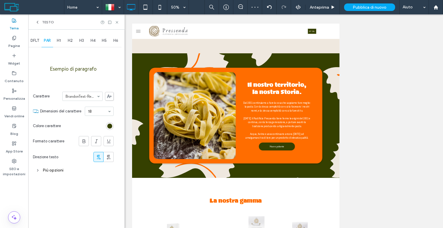
click at [81, 169] on div "Più opzioni" at bounding box center [73, 171] width 81 height 8
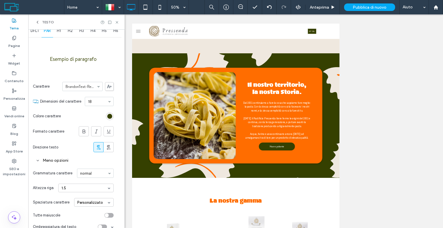
scroll to position [18, 0]
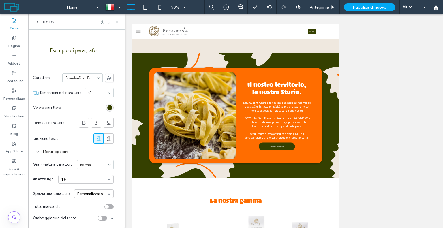
click at [83, 180] on div "1.5" at bounding box center [85, 179] width 55 height 9
click at [77, 194] on div "1.5" at bounding box center [86, 197] width 55 height 9
click at [116, 21] on icon at bounding box center [117, 22] width 4 height 4
